Goal: Task Accomplishment & Management: Manage account settings

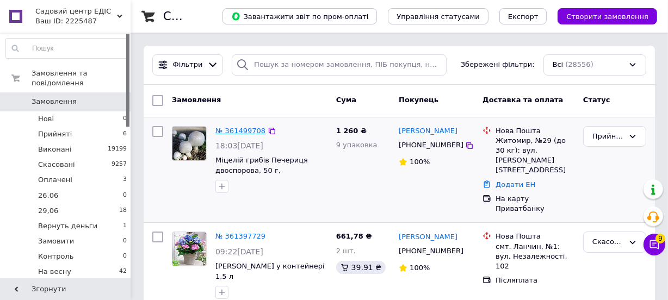
click at [239, 130] on link "№ 361499708" at bounding box center [241, 131] width 50 height 8
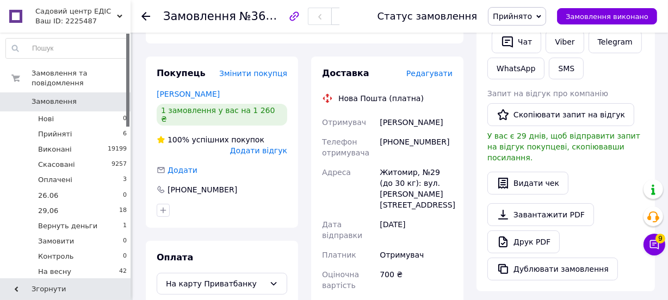
scroll to position [247, 0]
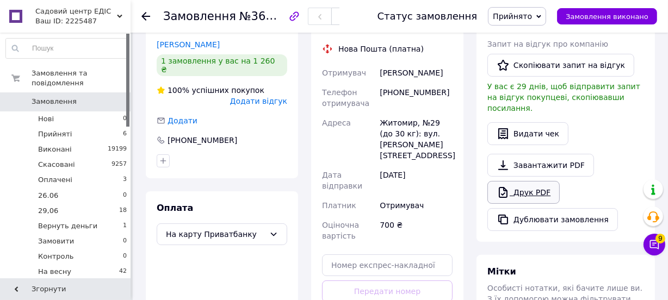
click at [534, 181] on link "Друк PDF" at bounding box center [524, 192] width 72 height 23
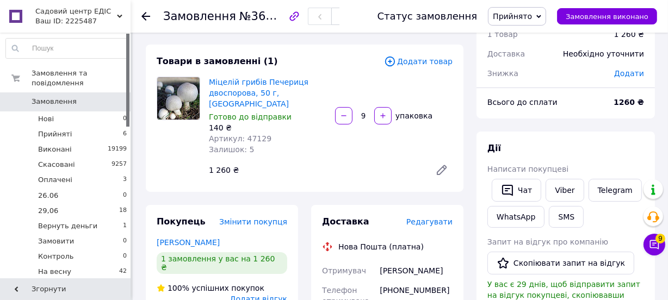
scroll to position [0, 0]
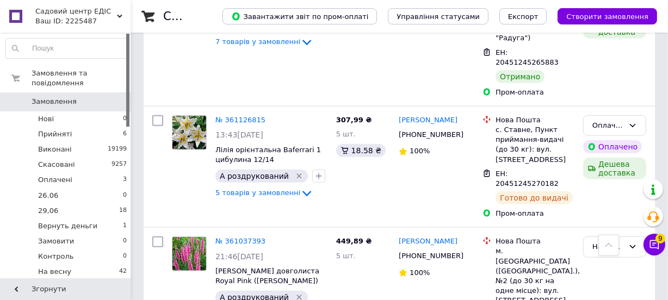
scroll to position [791, 0]
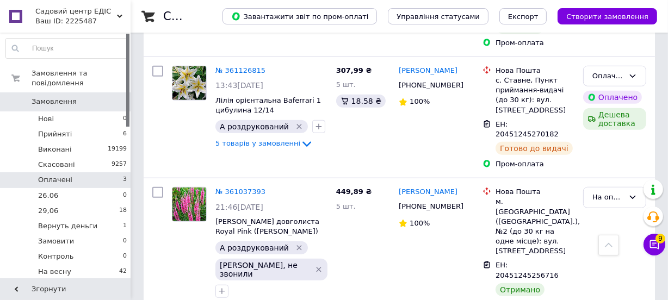
click at [54, 175] on span "Оплачені" at bounding box center [55, 180] width 34 height 10
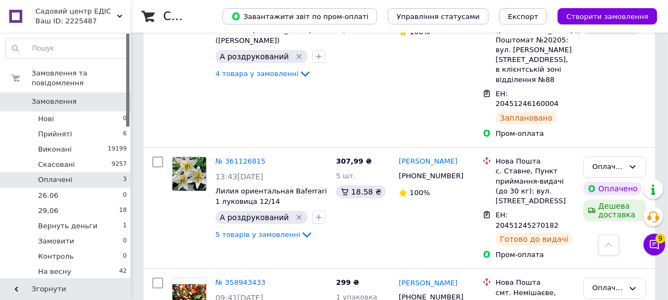
scroll to position [49, 0]
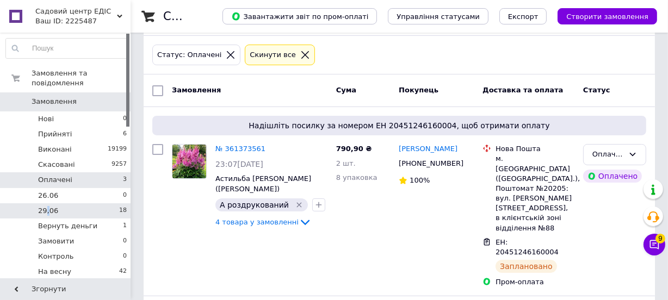
click at [47, 206] on span "29,06" at bounding box center [48, 211] width 20 height 10
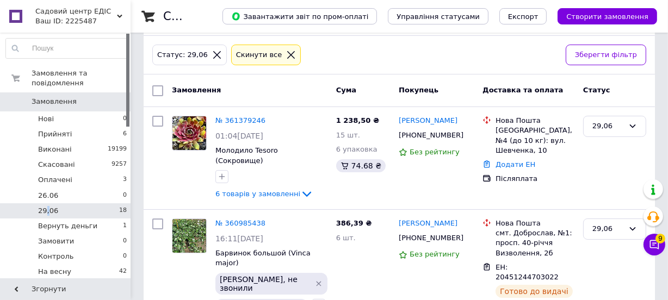
scroll to position [148, 0]
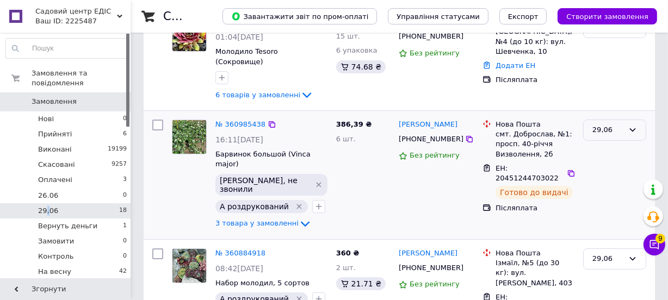
click at [613, 126] on div "29,06" at bounding box center [614, 130] width 63 height 21
click at [609, 163] on li "Виконано" at bounding box center [615, 173] width 62 height 20
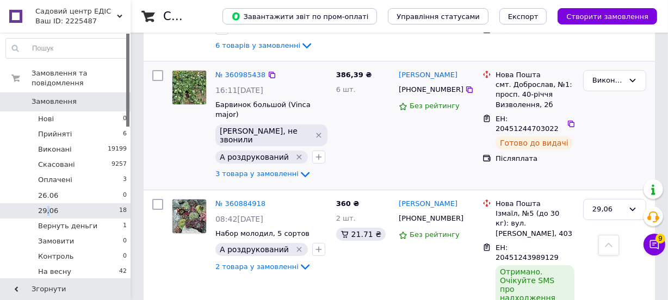
scroll to position [247, 0]
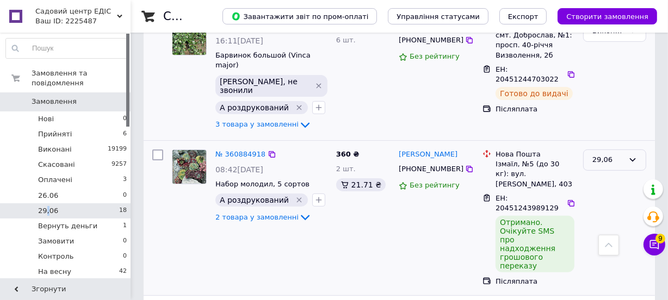
click at [611, 155] on div "29,06" at bounding box center [609, 160] width 32 height 11
click at [607, 193] on li "Виконано" at bounding box center [615, 203] width 62 height 20
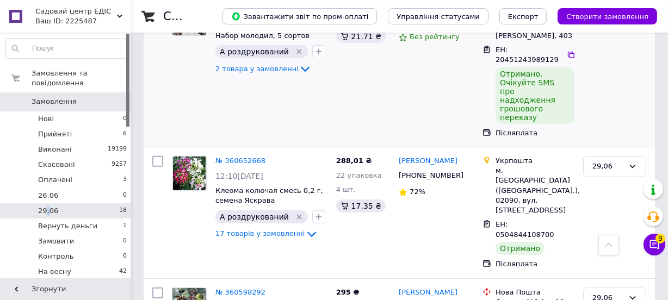
scroll to position [495, 0]
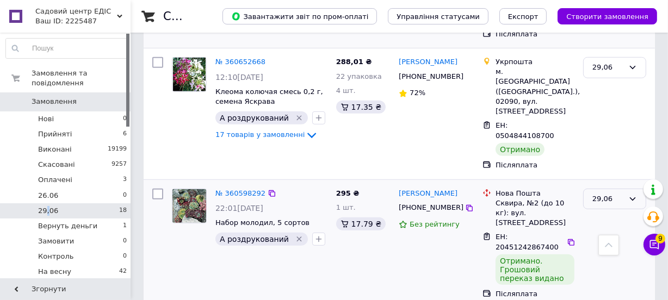
click at [620, 194] on div "29,06" at bounding box center [609, 199] width 32 height 11
click at [607, 232] on li "Виконано" at bounding box center [615, 242] width 62 height 20
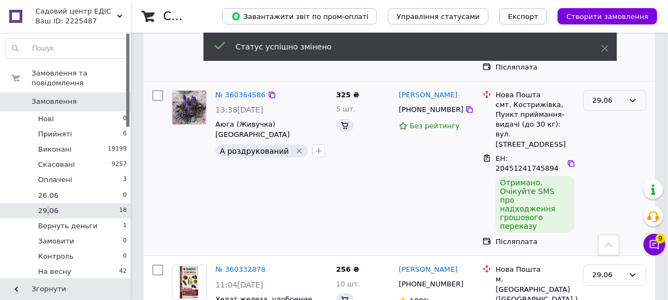
scroll to position [484, 0]
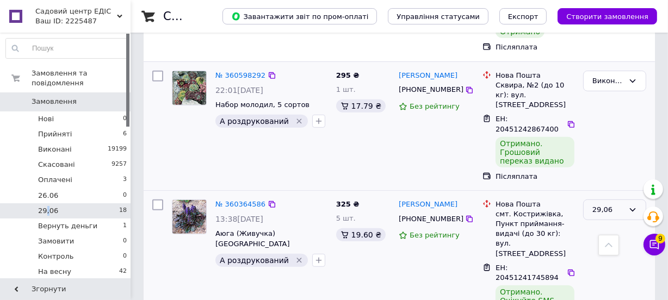
click at [615, 200] on div "29,06" at bounding box center [614, 210] width 63 height 21
click at [611, 243] on li "Виконано" at bounding box center [615, 253] width 62 height 20
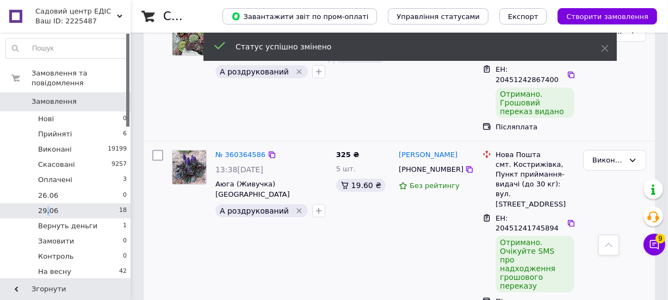
scroll to position [582, 0]
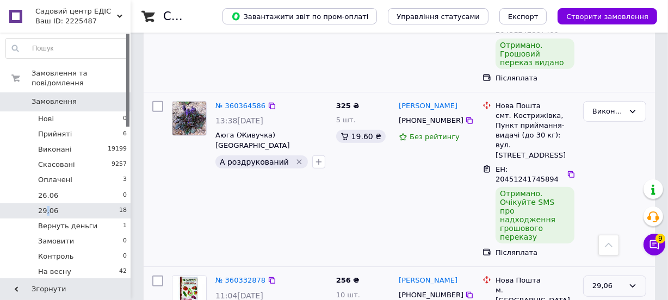
click at [598, 276] on div "29,06" at bounding box center [614, 286] width 63 height 21
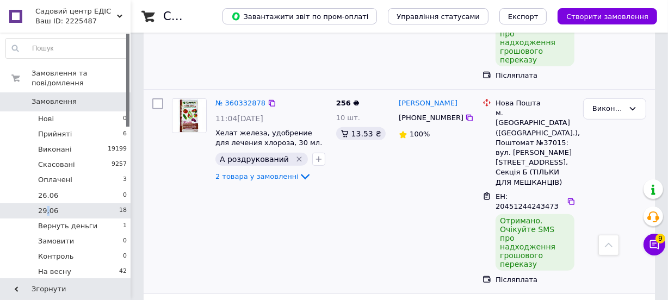
scroll to position [654, 0]
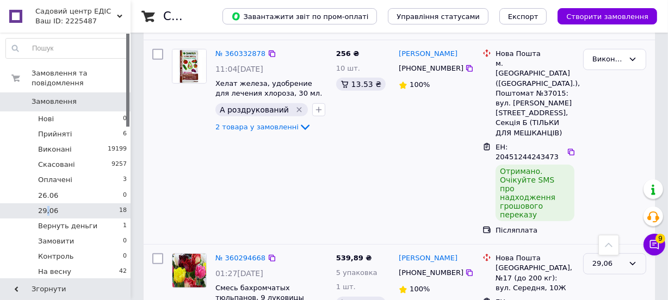
click at [607, 254] on div "29,06" at bounding box center [614, 264] width 63 height 21
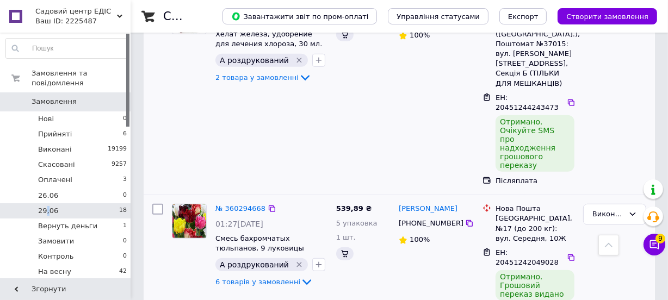
scroll to position [753, 0]
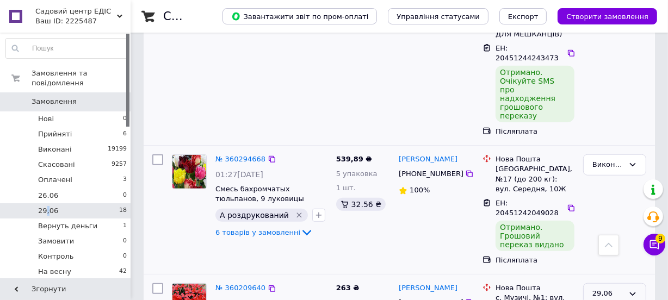
click at [613, 288] on div "29,06" at bounding box center [609, 293] width 32 height 11
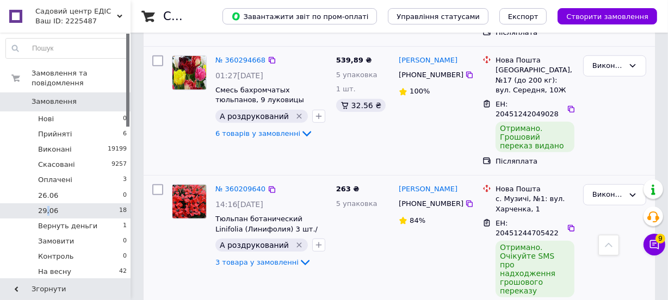
scroll to position [902, 0]
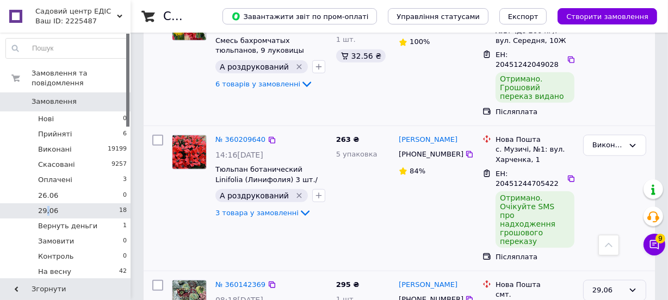
click at [619, 280] on div "29,06" at bounding box center [614, 290] width 63 height 21
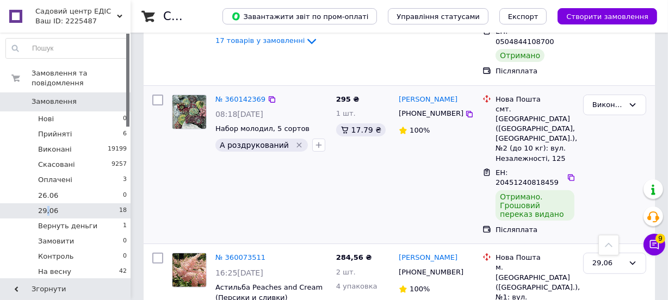
scroll to position [404, 0]
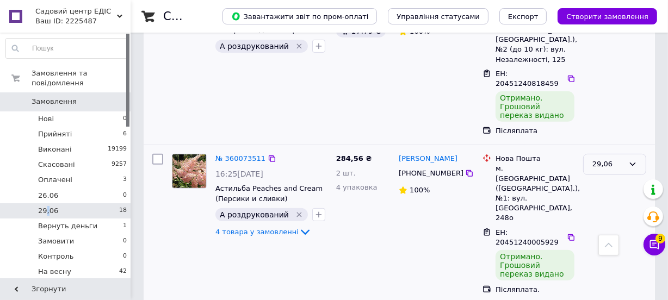
click at [618, 159] on div "29,06" at bounding box center [609, 164] width 32 height 11
click at [615, 197] on li "Виконано" at bounding box center [615, 207] width 62 height 20
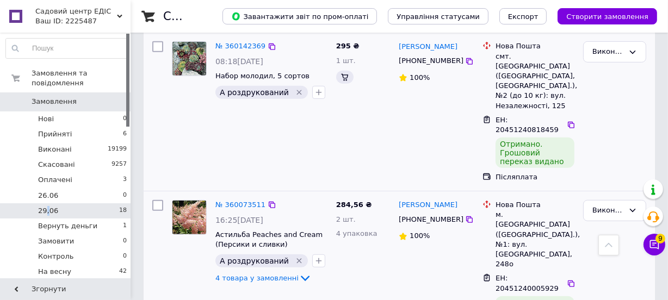
scroll to position [629, 0]
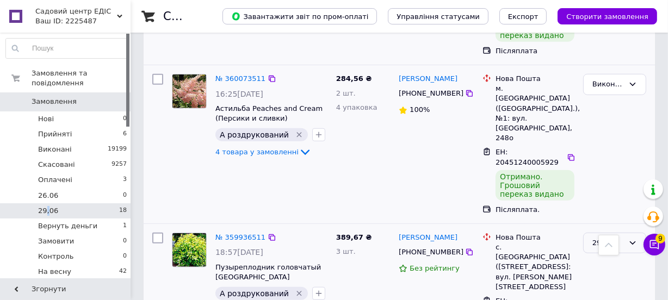
click at [607, 238] on div "29,06" at bounding box center [609, 243] width 32 height 11
click at [609, 276] on li "Виконано" at bounding box center [615, 286] width 62 height 20
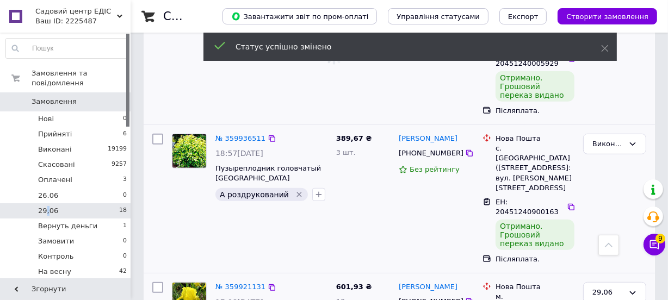
scroll to position [602, 0]
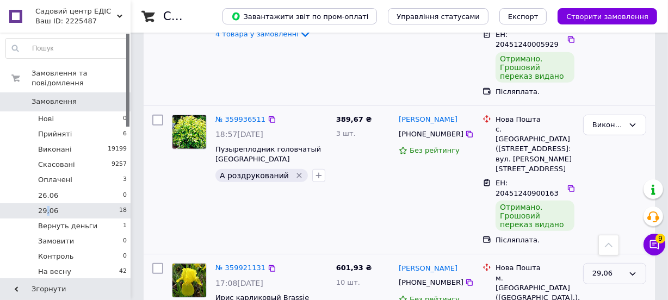
click at [612, 268] on div "29,06" at bounding box center [609, 273] width 32 height 11
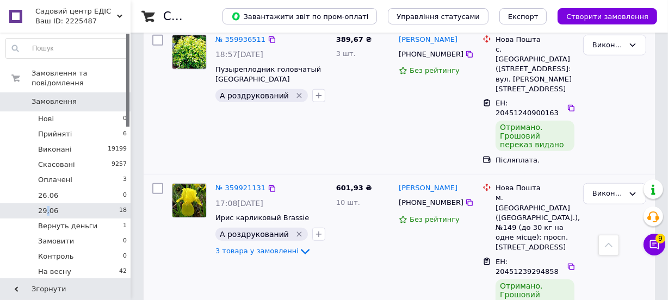
scroll to position [876, 0]
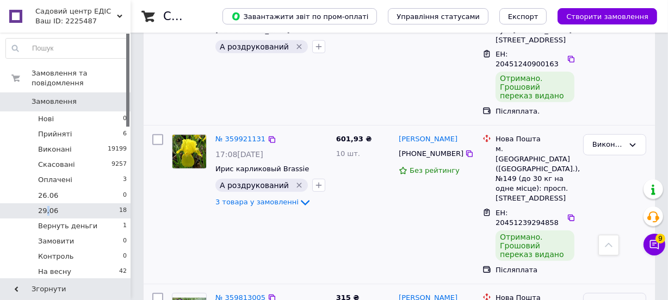
click at [613, 298] on div "29,06" at bounding box center [609, 303] width 32 height 11
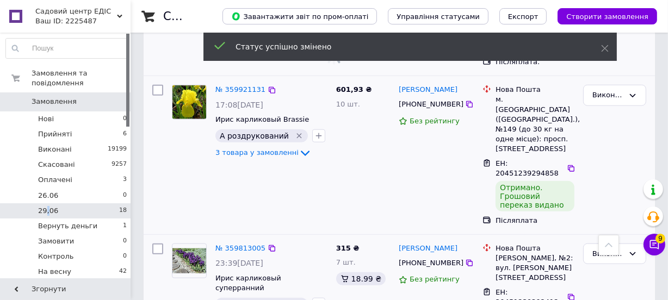
scroll to position [975, 0]
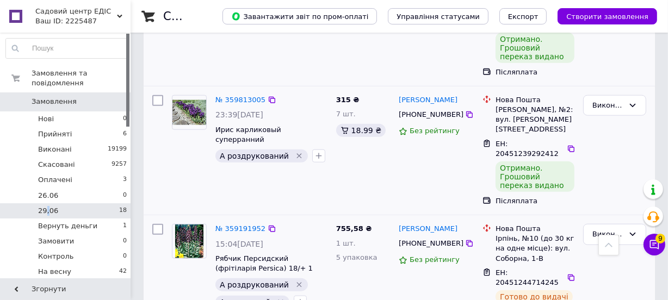
scroll to position [1124, 0]
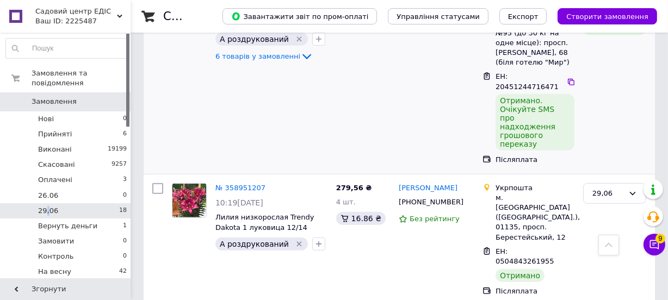
scroll to position [550, 0]
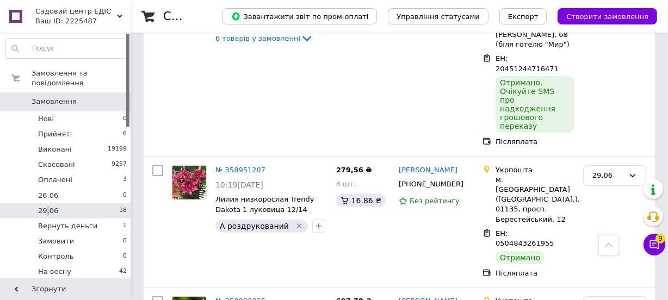
click at [59, 97] on span "Замовлення" at bounding box center [54, 102] width 45 height 10
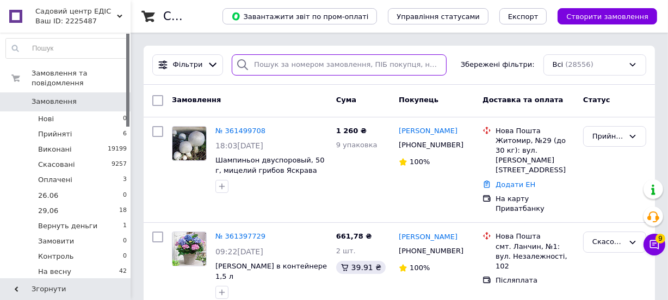
click at [372, 65] on input "search" at bounding box center [339, 64] width 215 height 21
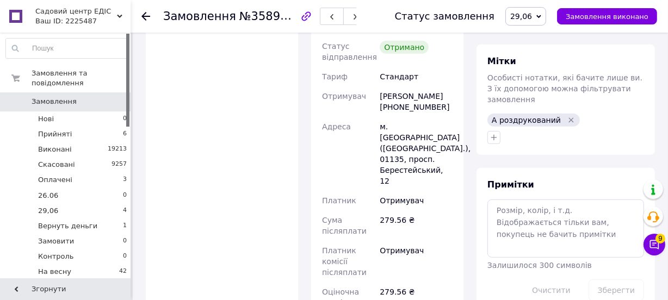
scroll to position [544, 0]
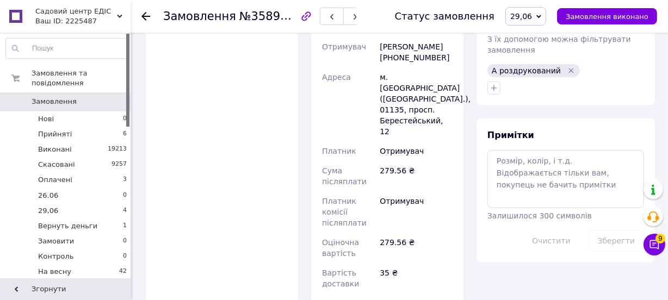
click at [532, 16] on span "29,06" at bounding box center [522, 16] width 22 height 9
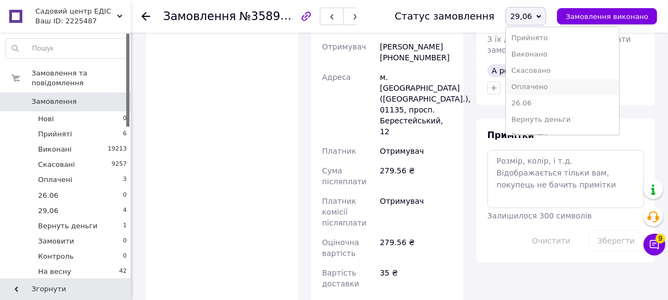
scroll to position [142, 0]
click at [562, 62] on li "[PERSON_NAME]" at bounding box center [562, 59] width 113 height 16
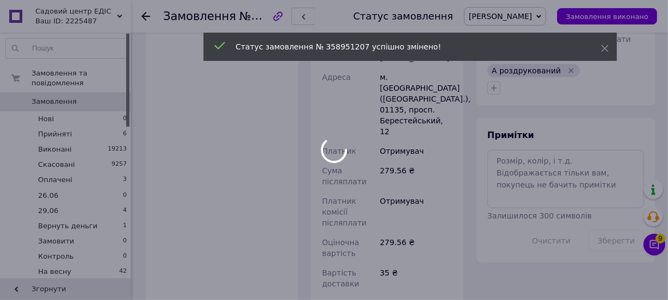
scroll to position [11, 0]
